Goal: Information Seeking & Learning: Find specific fact

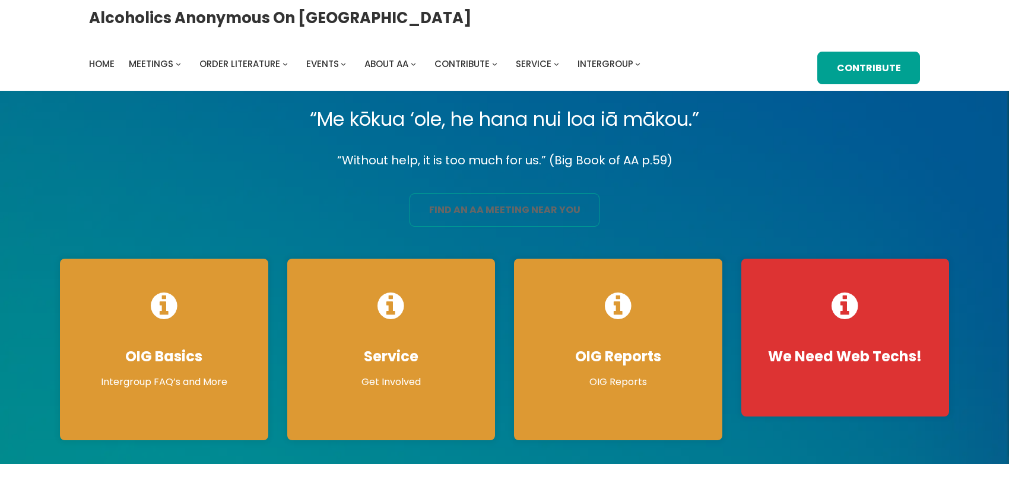
click at [536, 221] on link "find an aa meeting near you" at bounding box center [504, 209] width 190 height 33
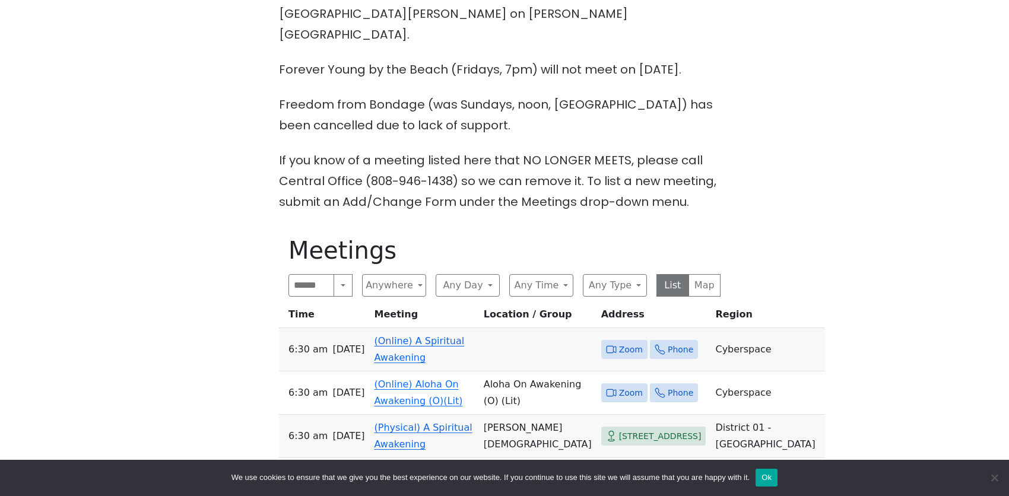
scroll to position [415, 0]
click at [420, 378] on link "(Online) Aloha On Awakening (O)(Lit)" at bounding box center [418, 392] width 88 height 28
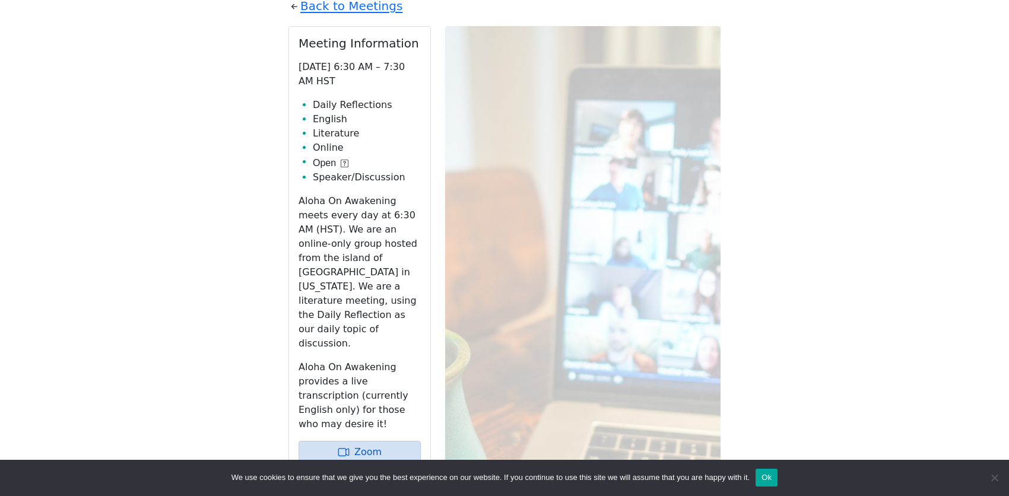
scroll to position [712, 0]
click at [379, 441] on link "Zoom" at bounding box center [359, 452] width 122 height 23
